Goal: Information Seeking & Learning: Learn about a topic

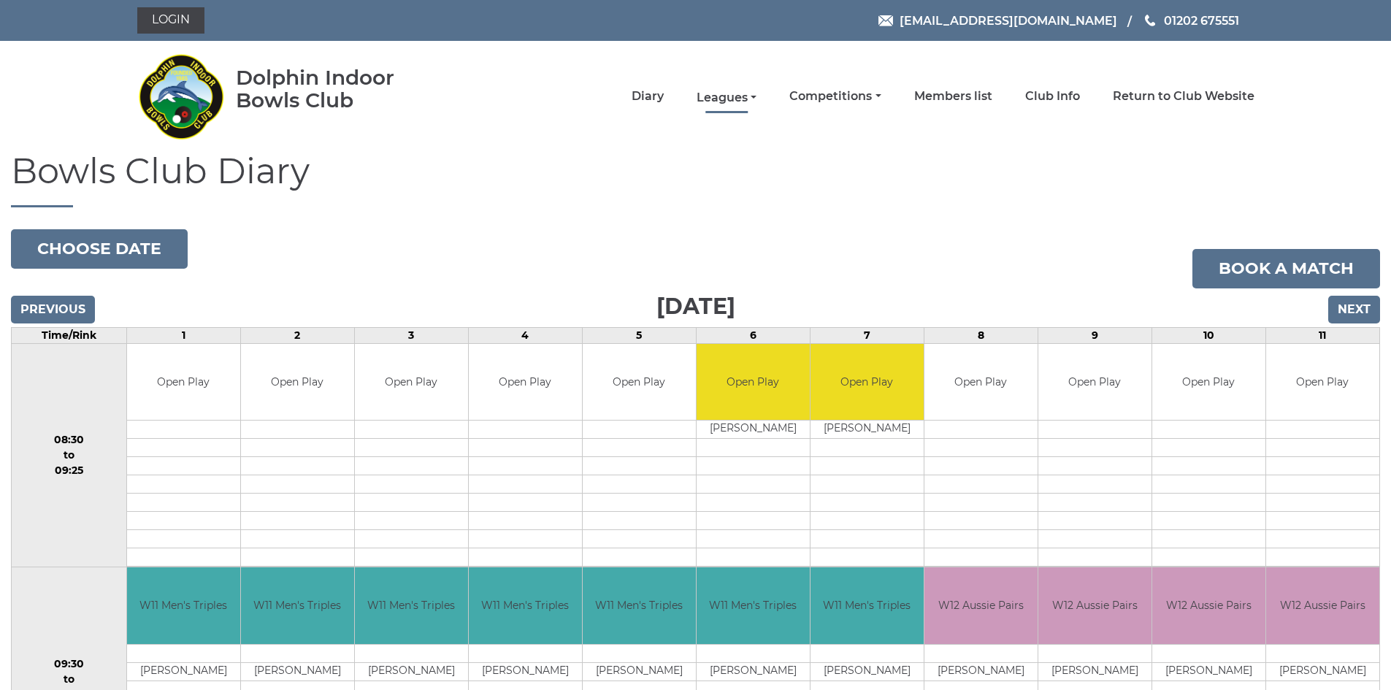
click at [726, 95] on link "Leagues" at bounding box center [726, 98] width 60 height 16
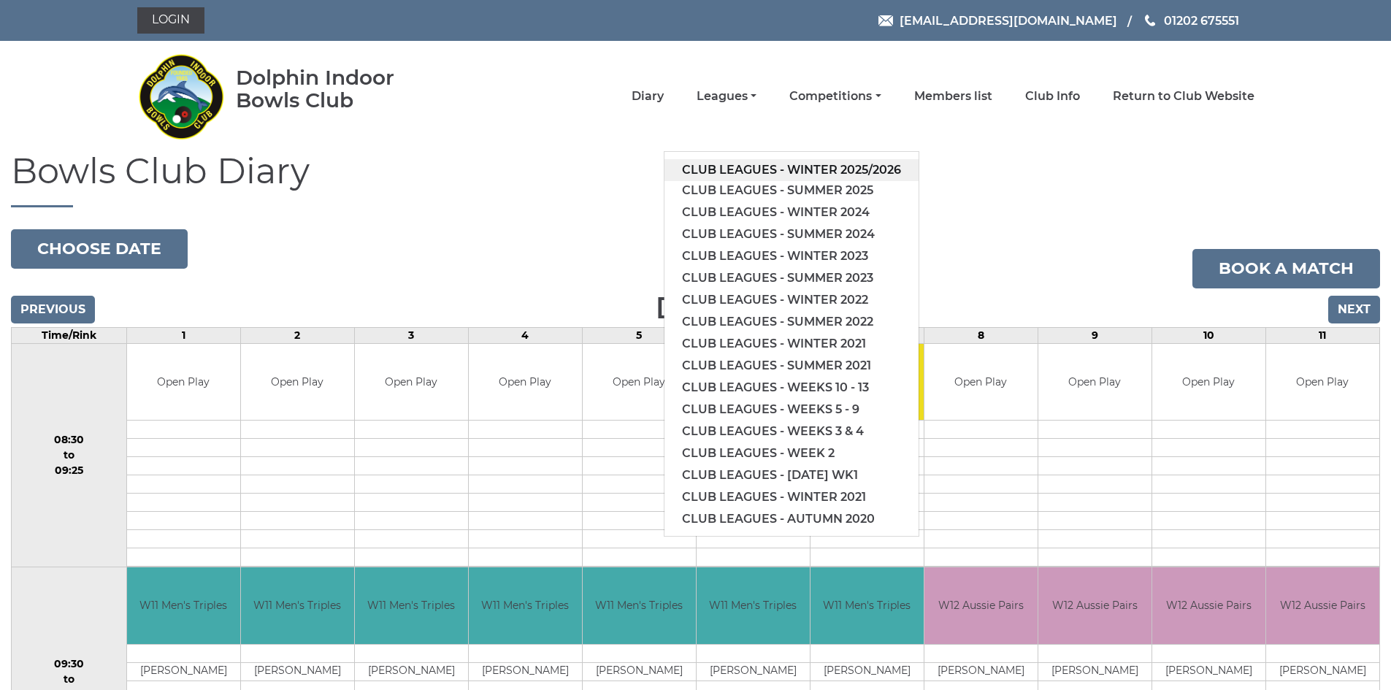
click at [734, 169] on link "Club leagues - Winter 2025/2026" at bounding box center [791, 170] width 254 height 22
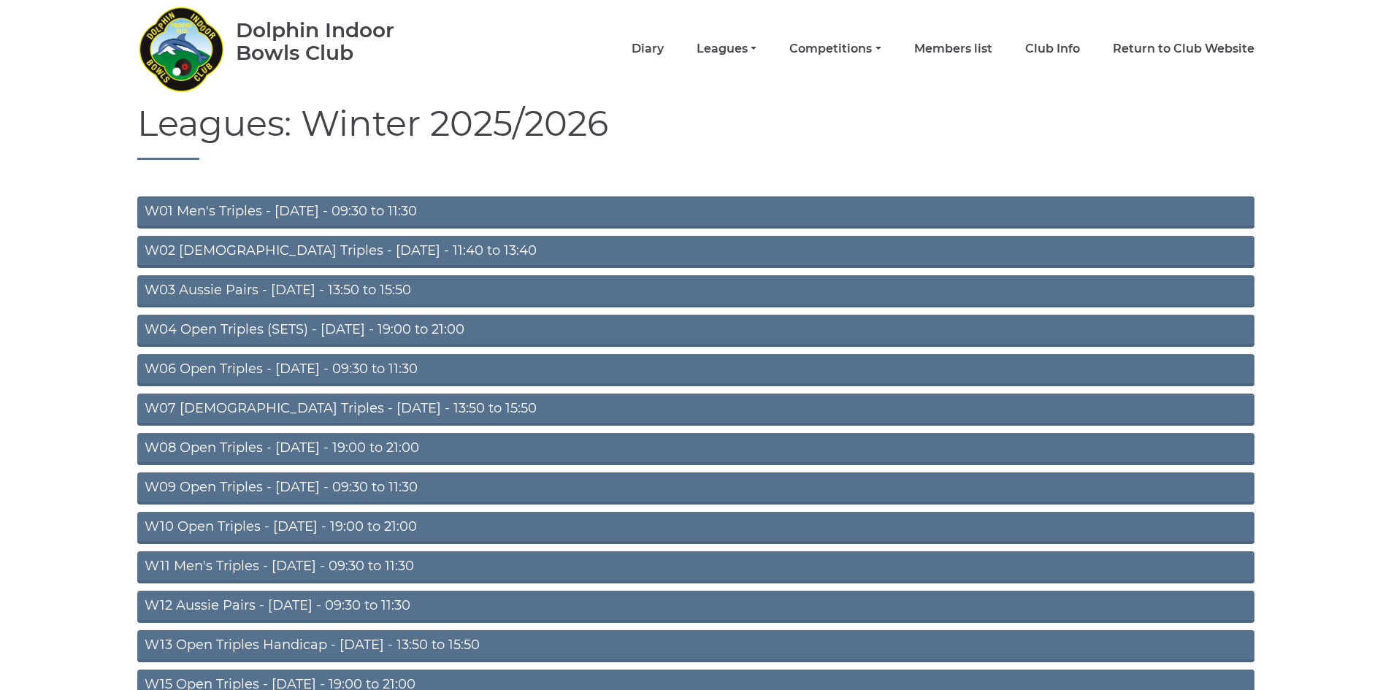
scroll to position [146, 0]
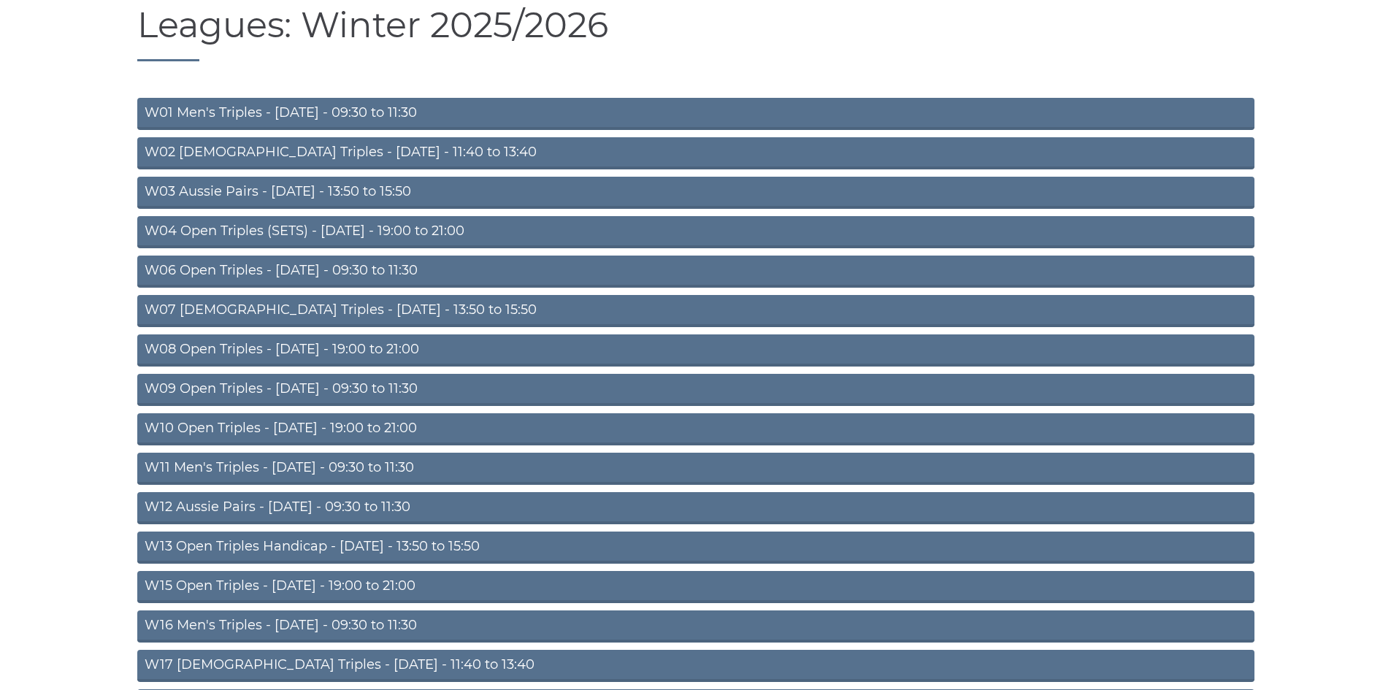
click at [385, 472] on link "W11 Men's Triples - [DATE] - 09:30 to 11:30" at bounding box center [695, 469] width 1117 height 32
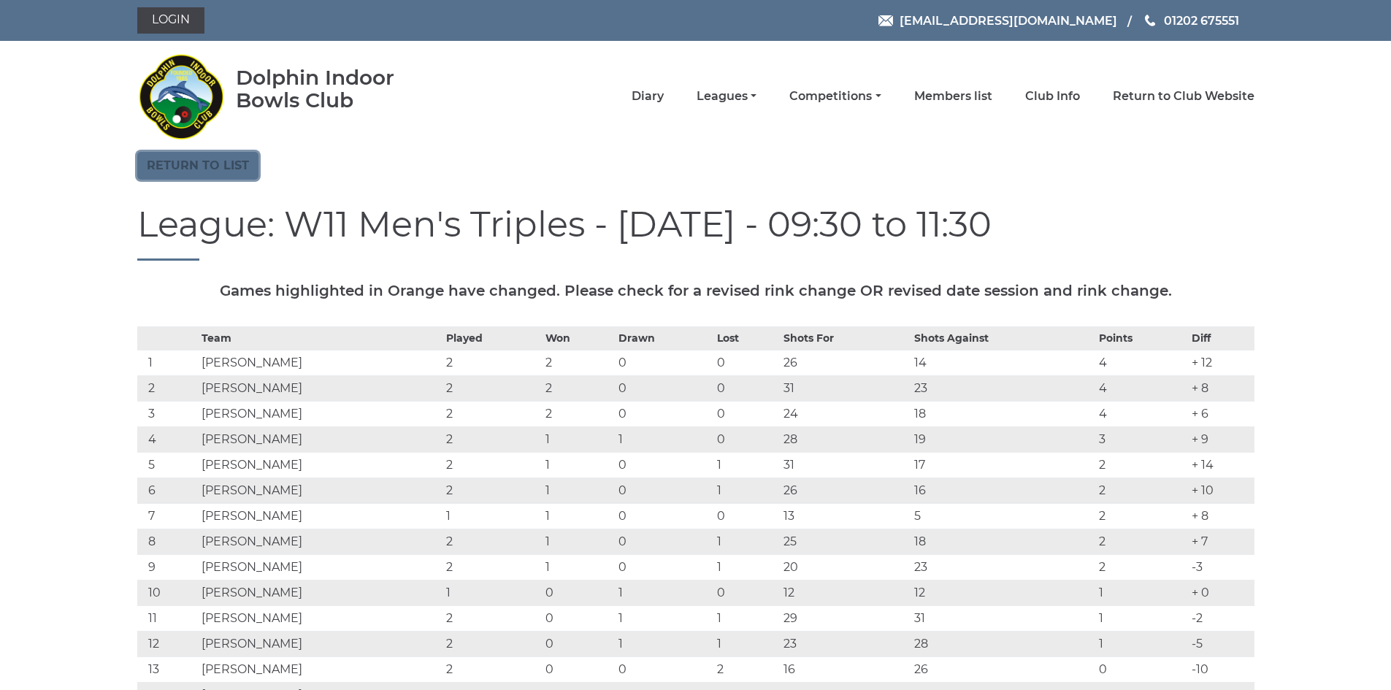
click at [219, 162] on link "Return to list" at bounding box center [197, 166] width 121 height 28
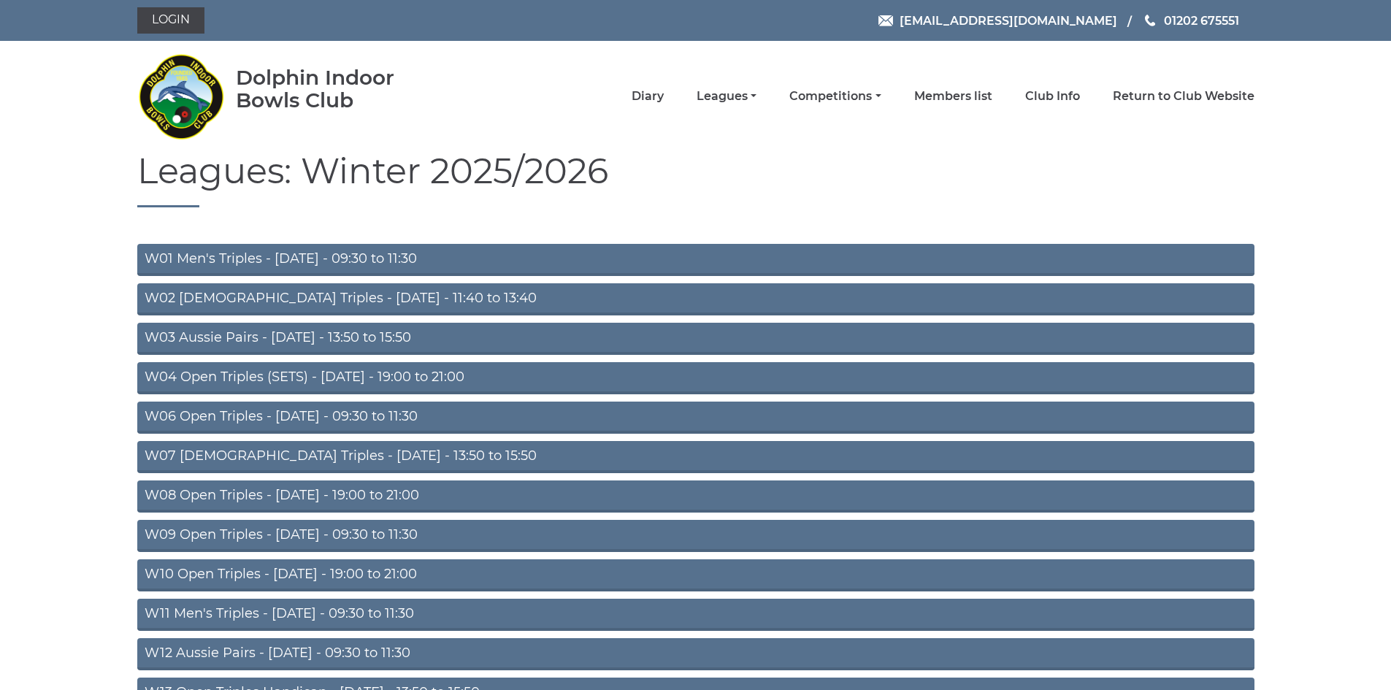
click at [394, 374] on link "W04 Open Triples (SETS) - [DATE] - 19:00 to 21:00" at bounding box center [695, 378] width 1117 height 32
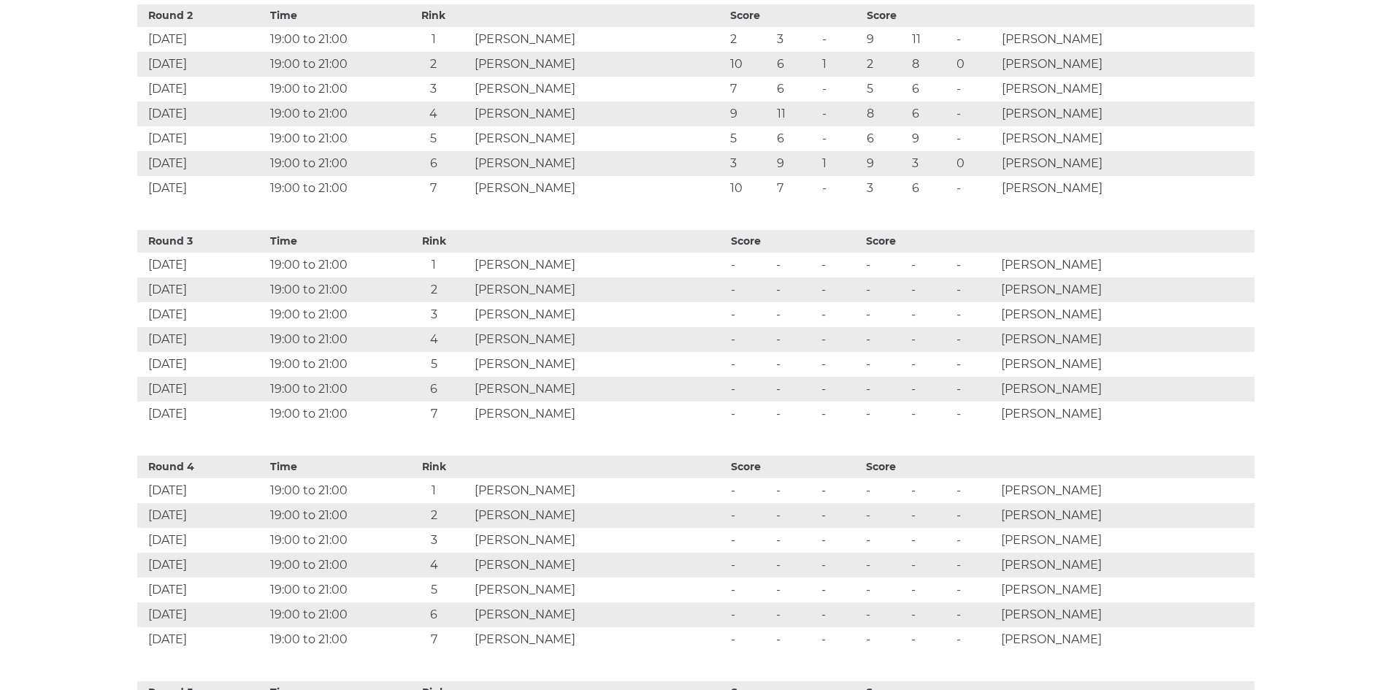
scroll to position [1095, 0]
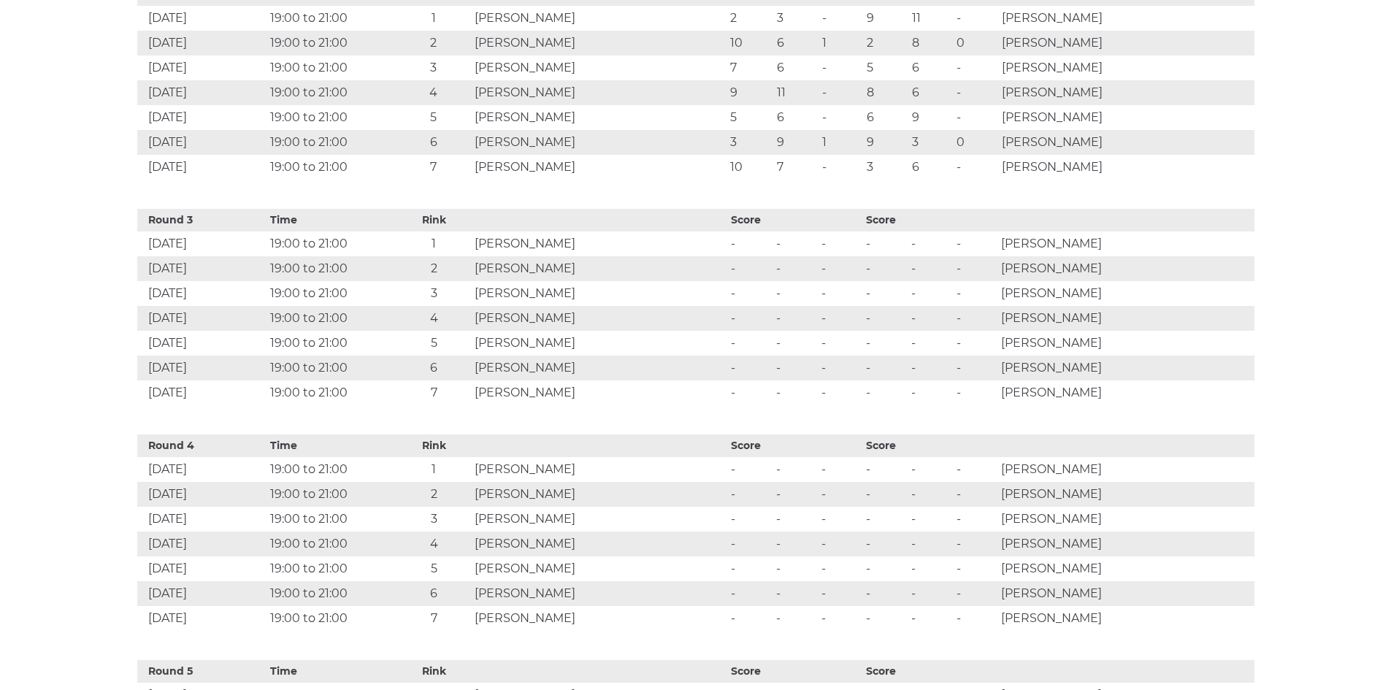
drag, startPoint x: 485, startPoint y: 434, endPoint x: 450, endPoint y: 417, distance: 38.2
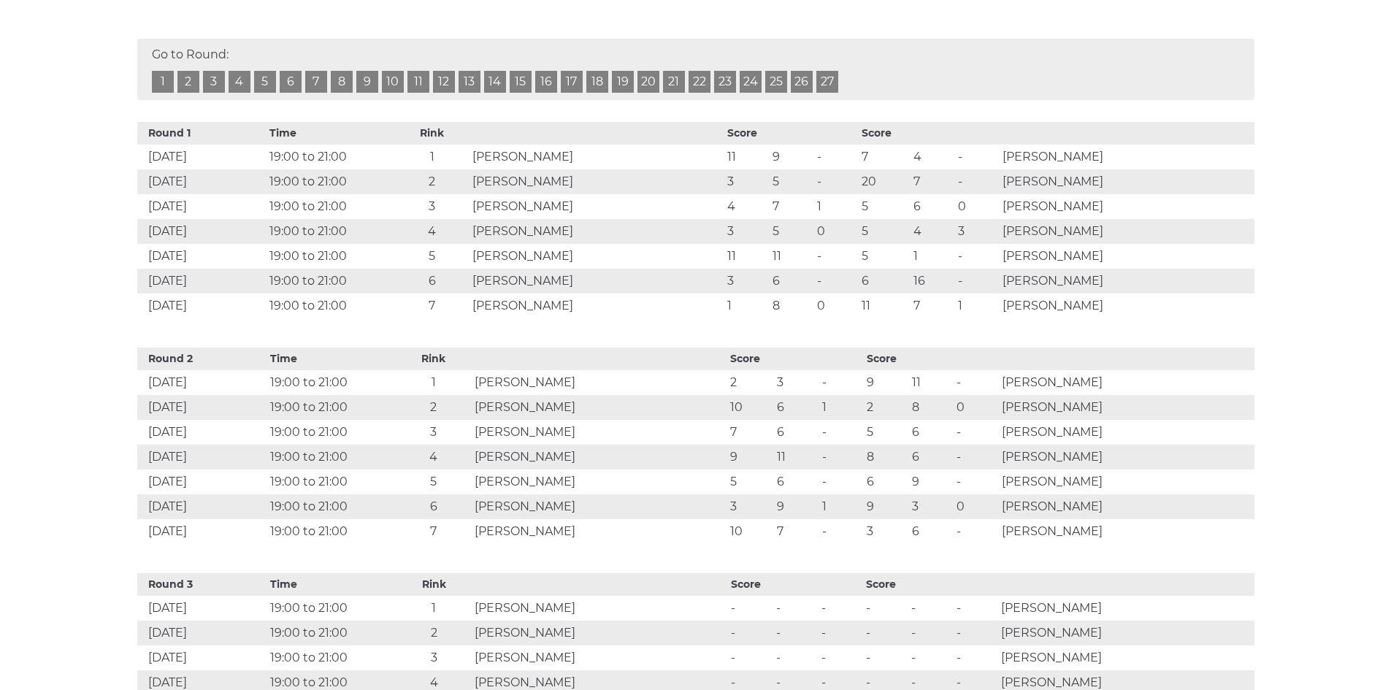
scroll to position [730, 0]
